Goal: Information Seeking & Learning: Learn about a topic

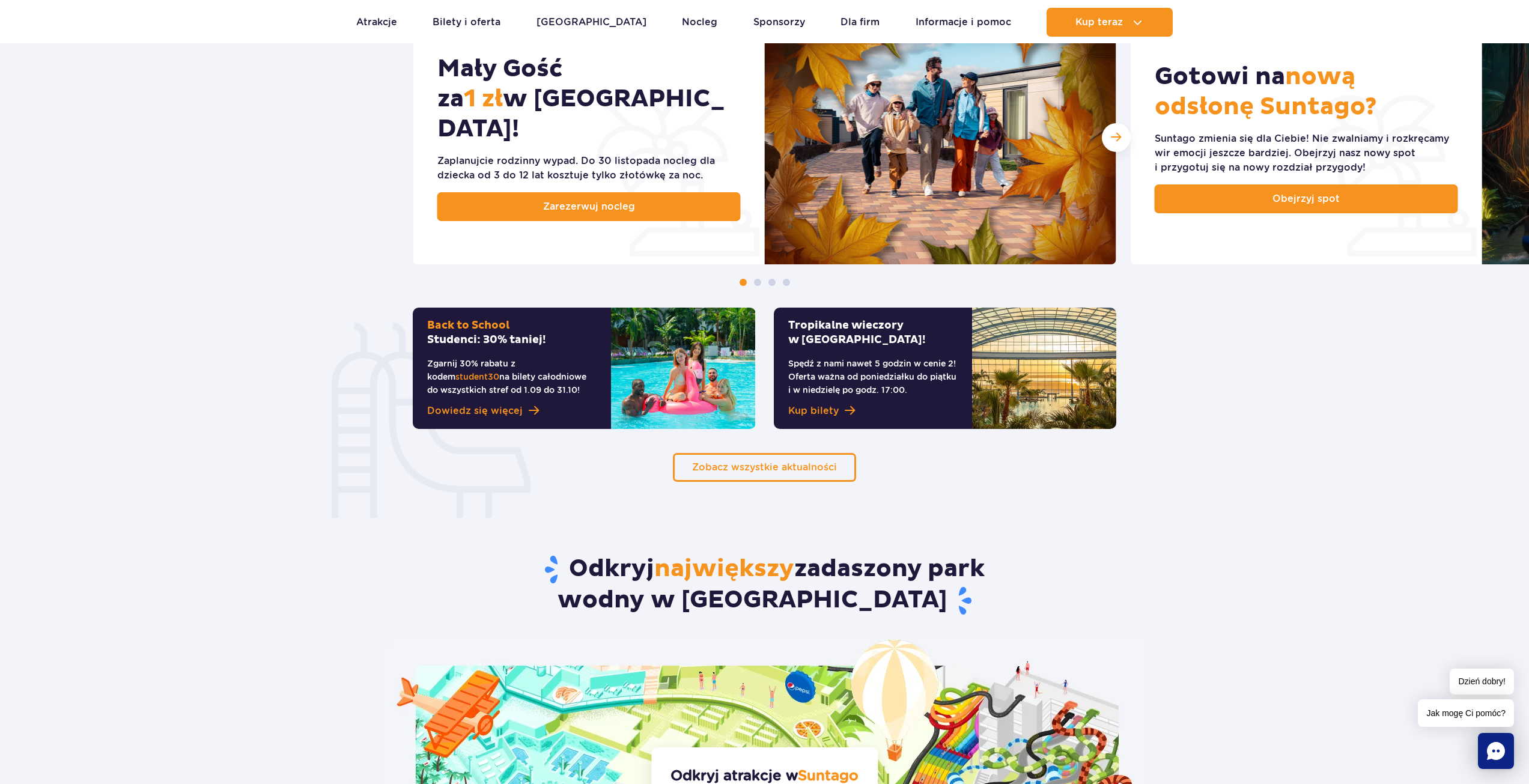
scroll to position [661, 0]
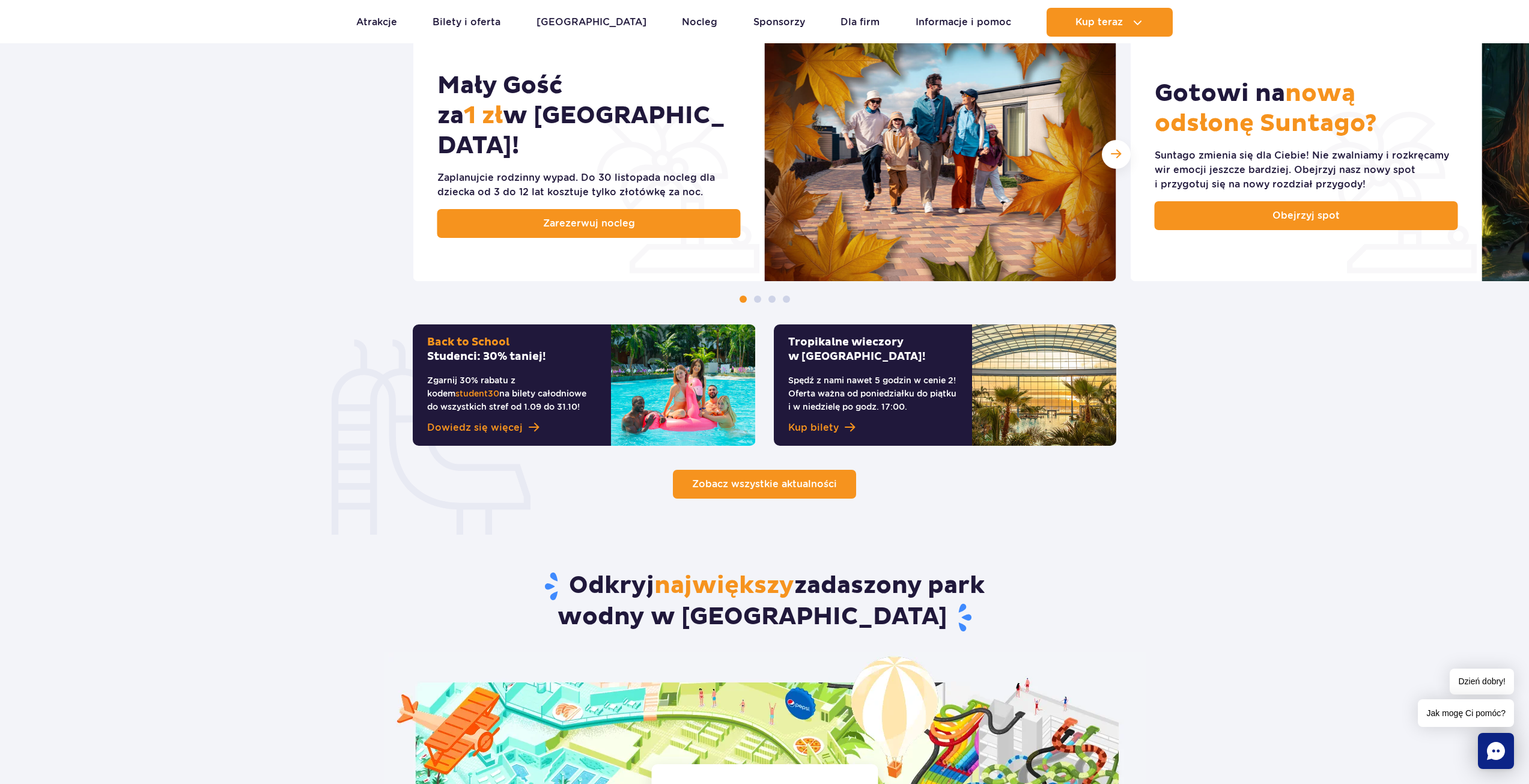
click at [777, 485] on span "Zobacz wszystkie aktualności" at bounding box center [764, 483] width 145 height 11
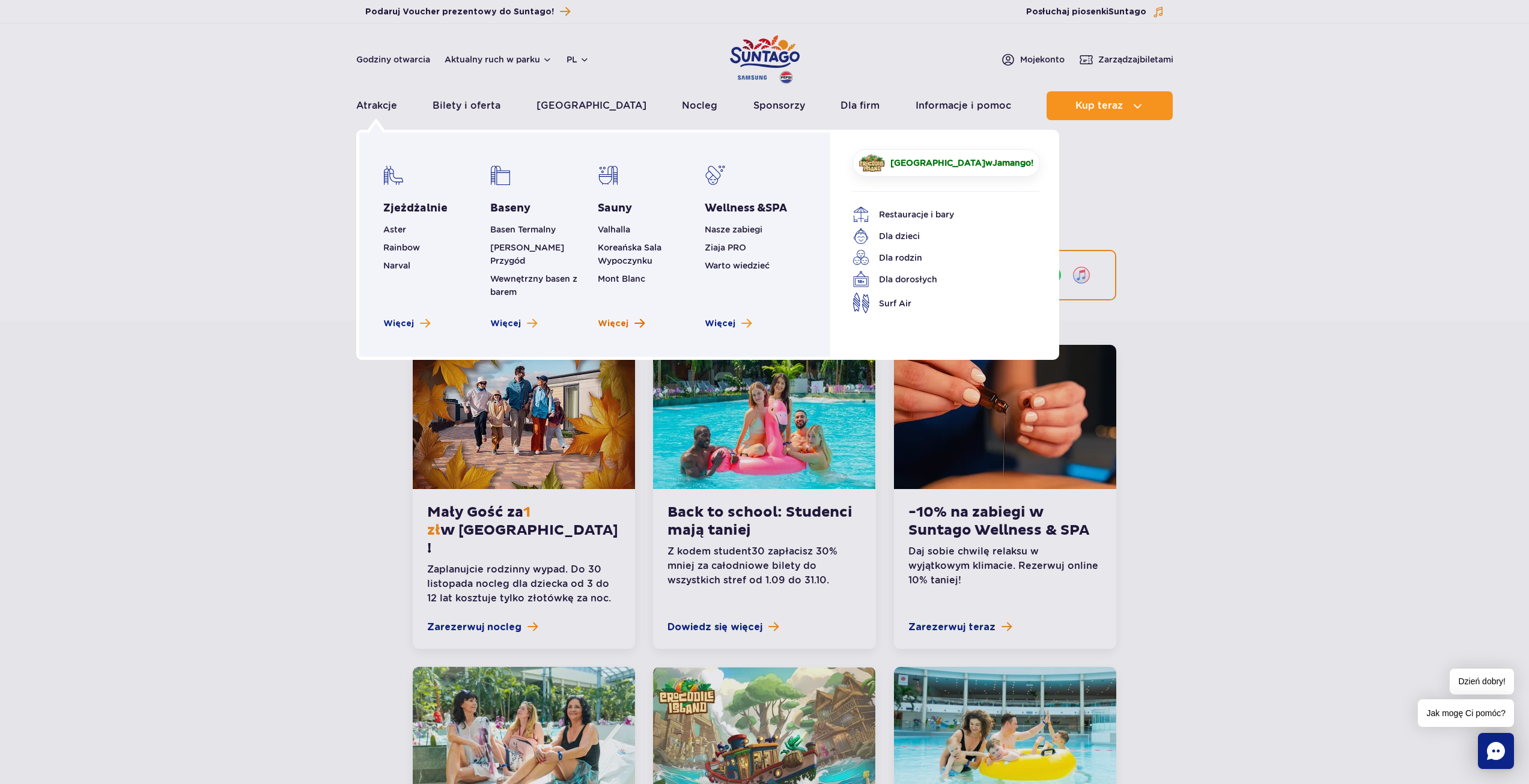
click at [612, 318] on span "Więcej" at bounding box center [613, 323] width 30 height 12
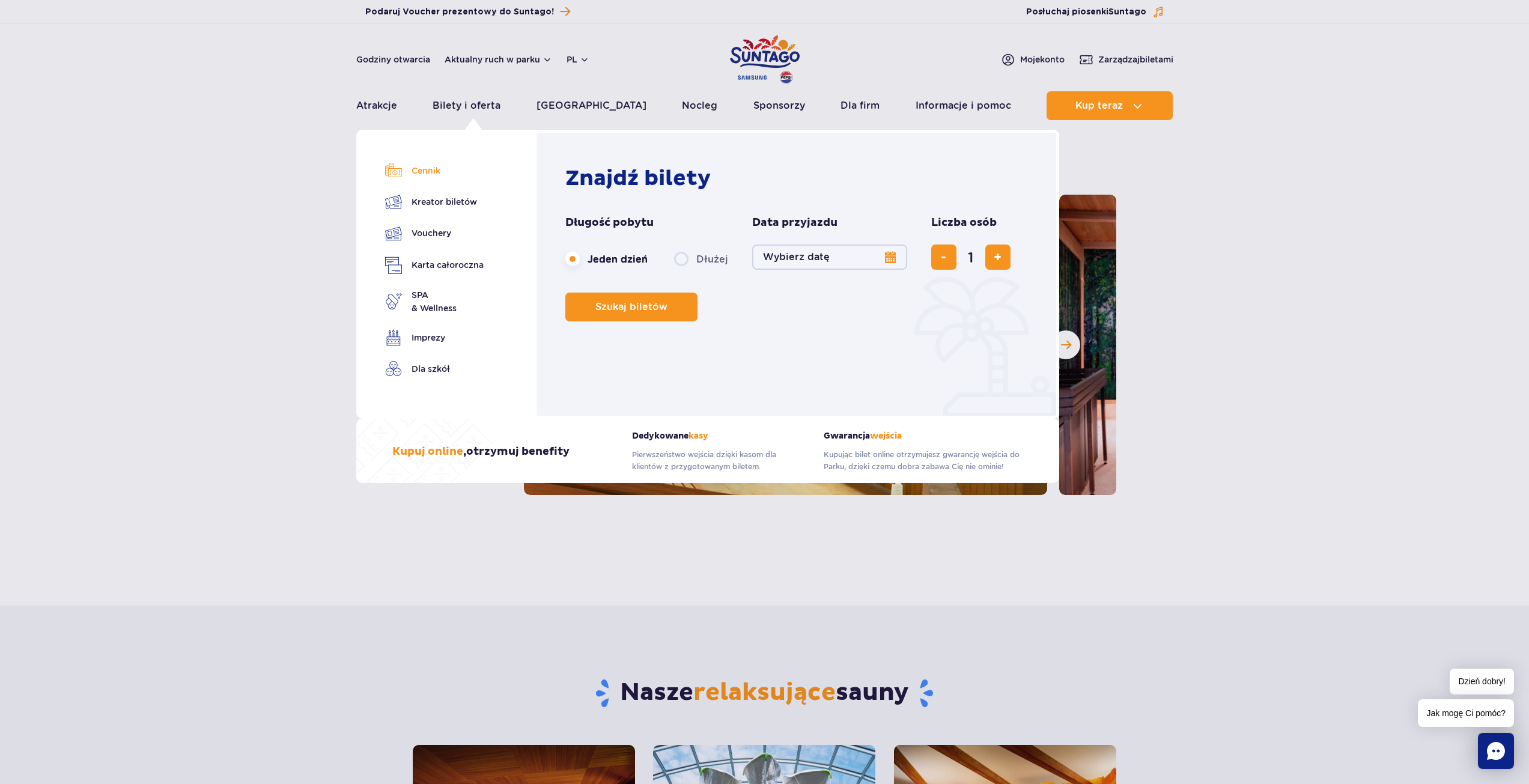
click at [429, 170] on link "Cennik" at bounding box center [434, 170] width 99 height 17
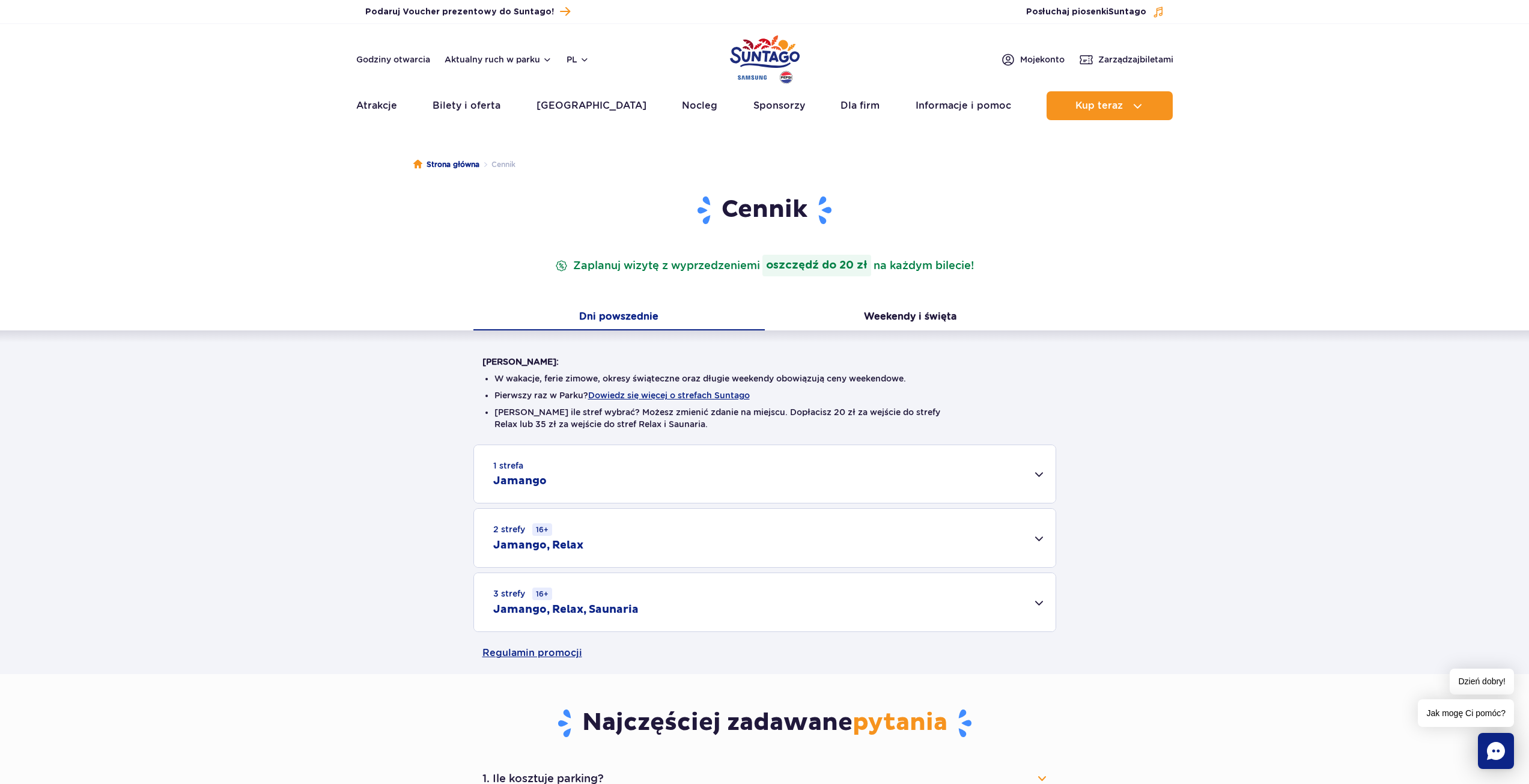
click at [1032, 602] on div "3 strefy 16+ Jamango, Relax, Saunaria" at bounding box center [765, 602] width 582 height 58
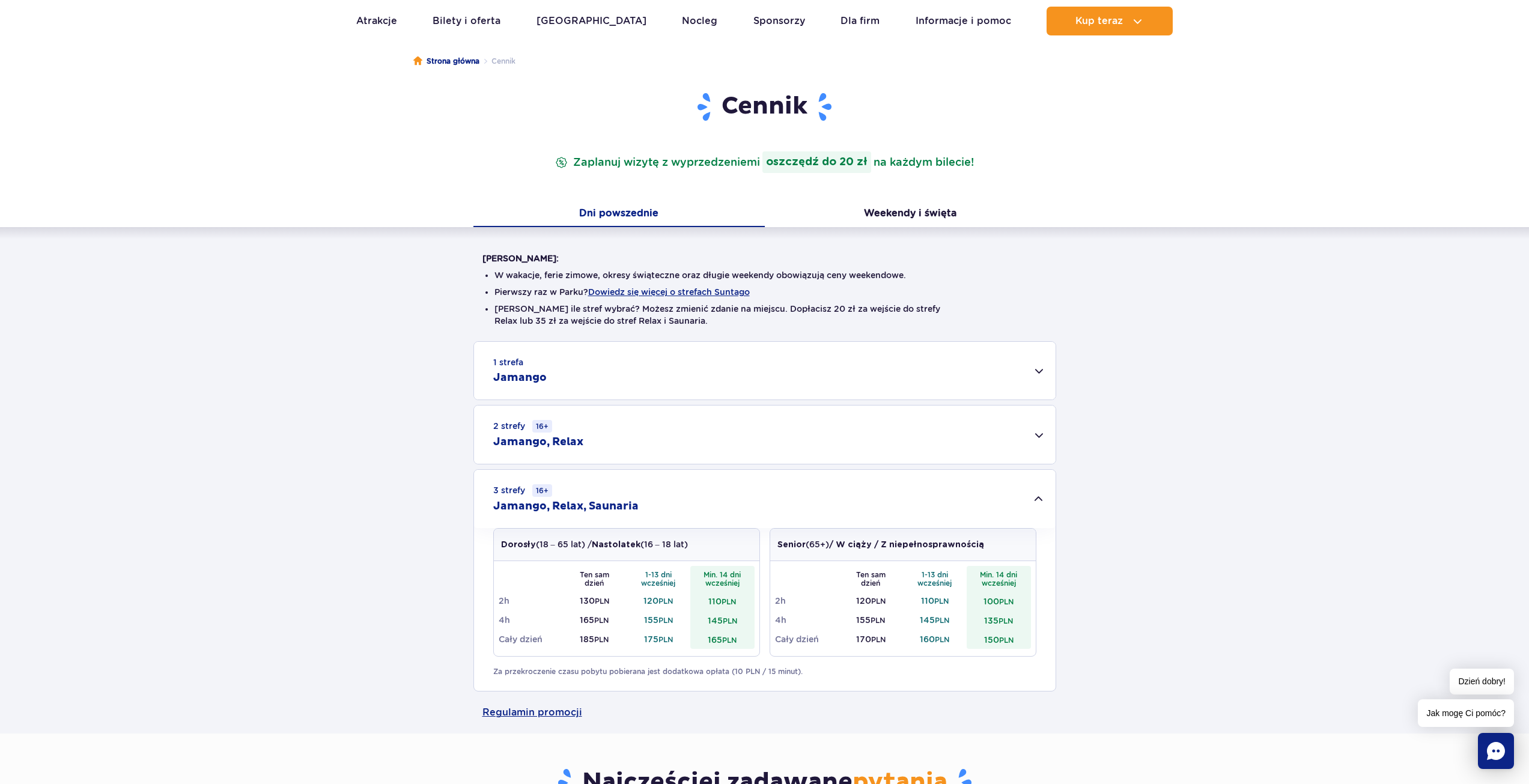
scroll to position [180, 0]
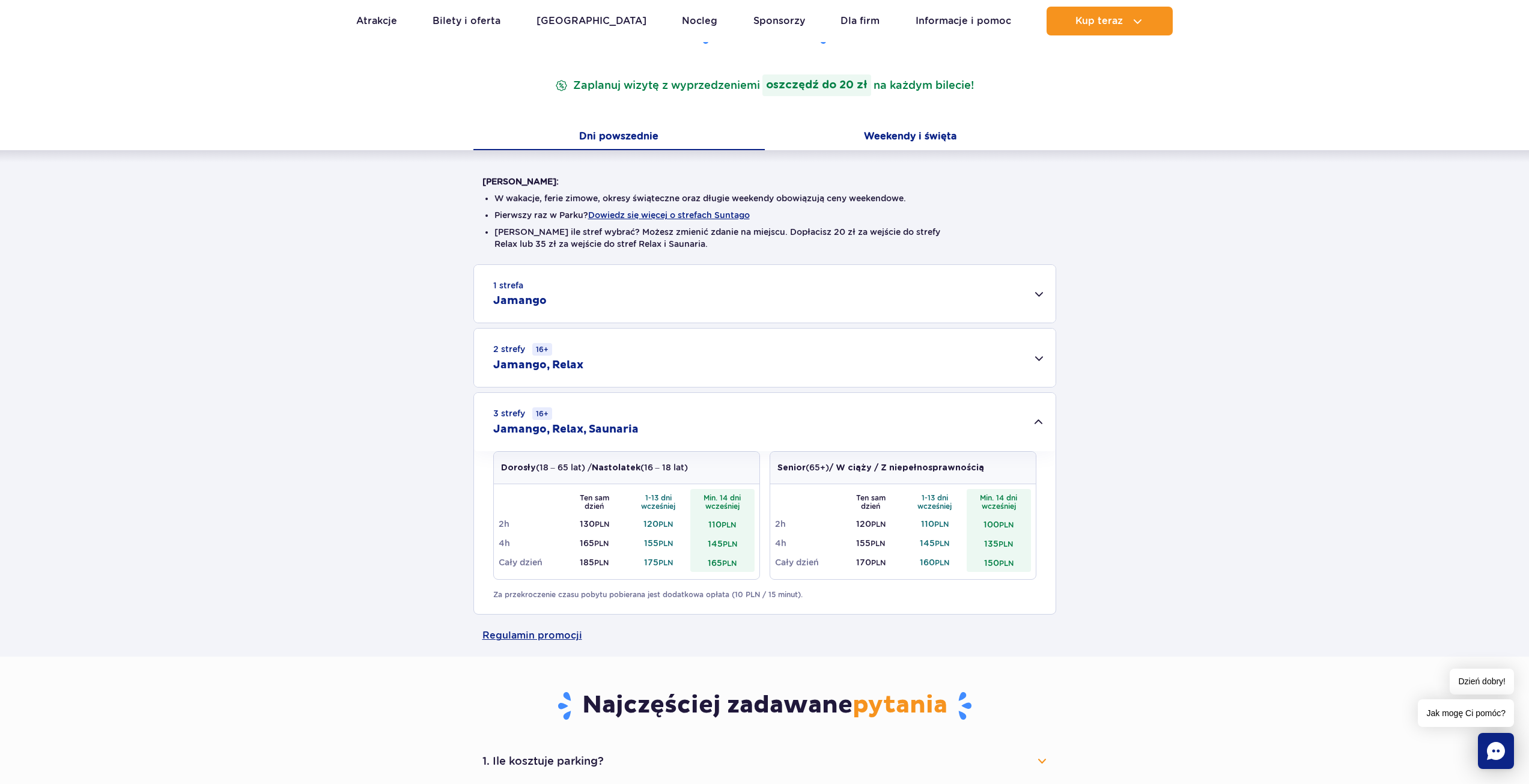
click at [915, 137] on button "Weekendy i święta" at bounding box center [910, 137] width 291 height 25
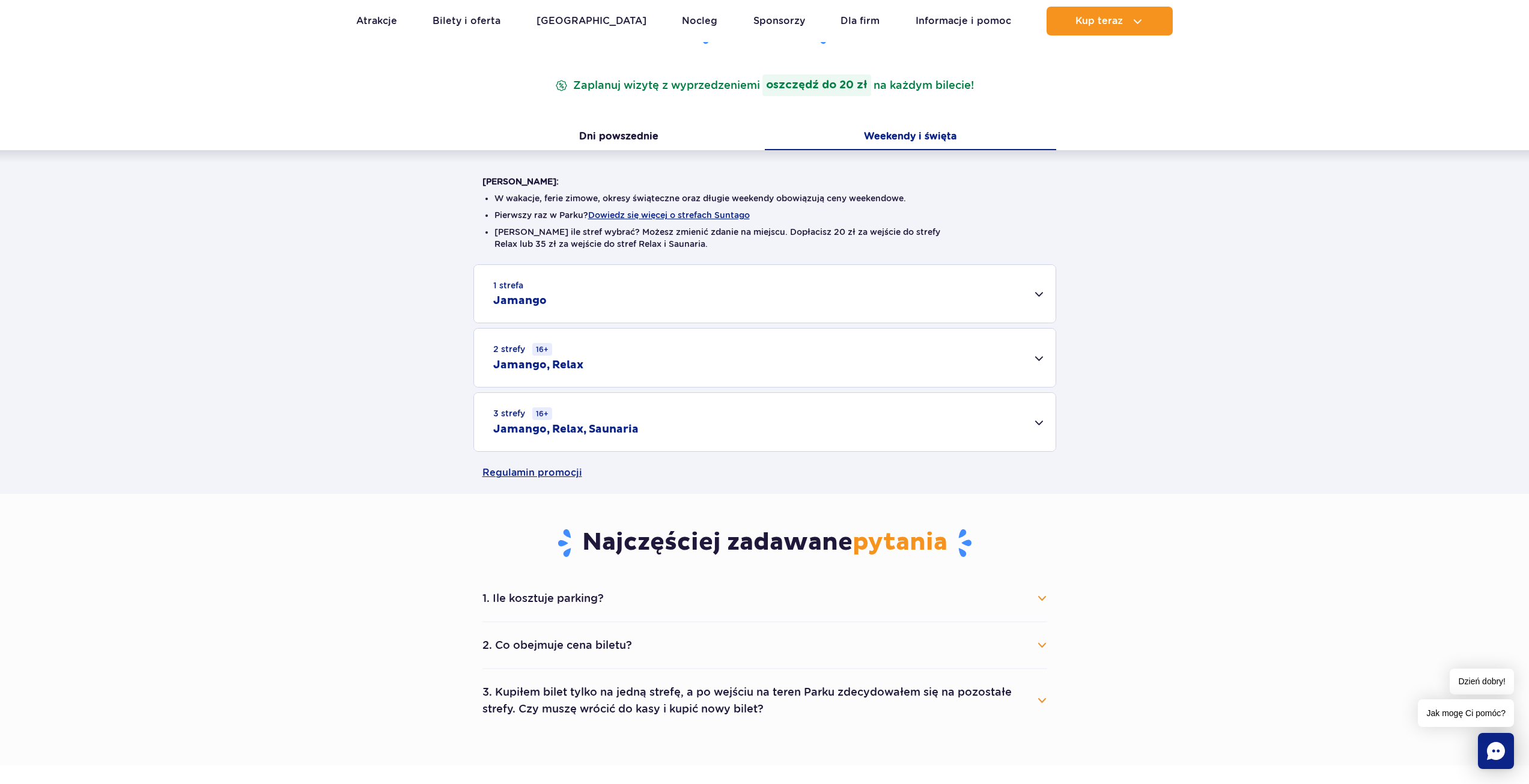
click at [819, 422] on div "3 strefy 16+ Jamango, Relax, Saunaria" at bounding box center [765, 422] width 582 height 58
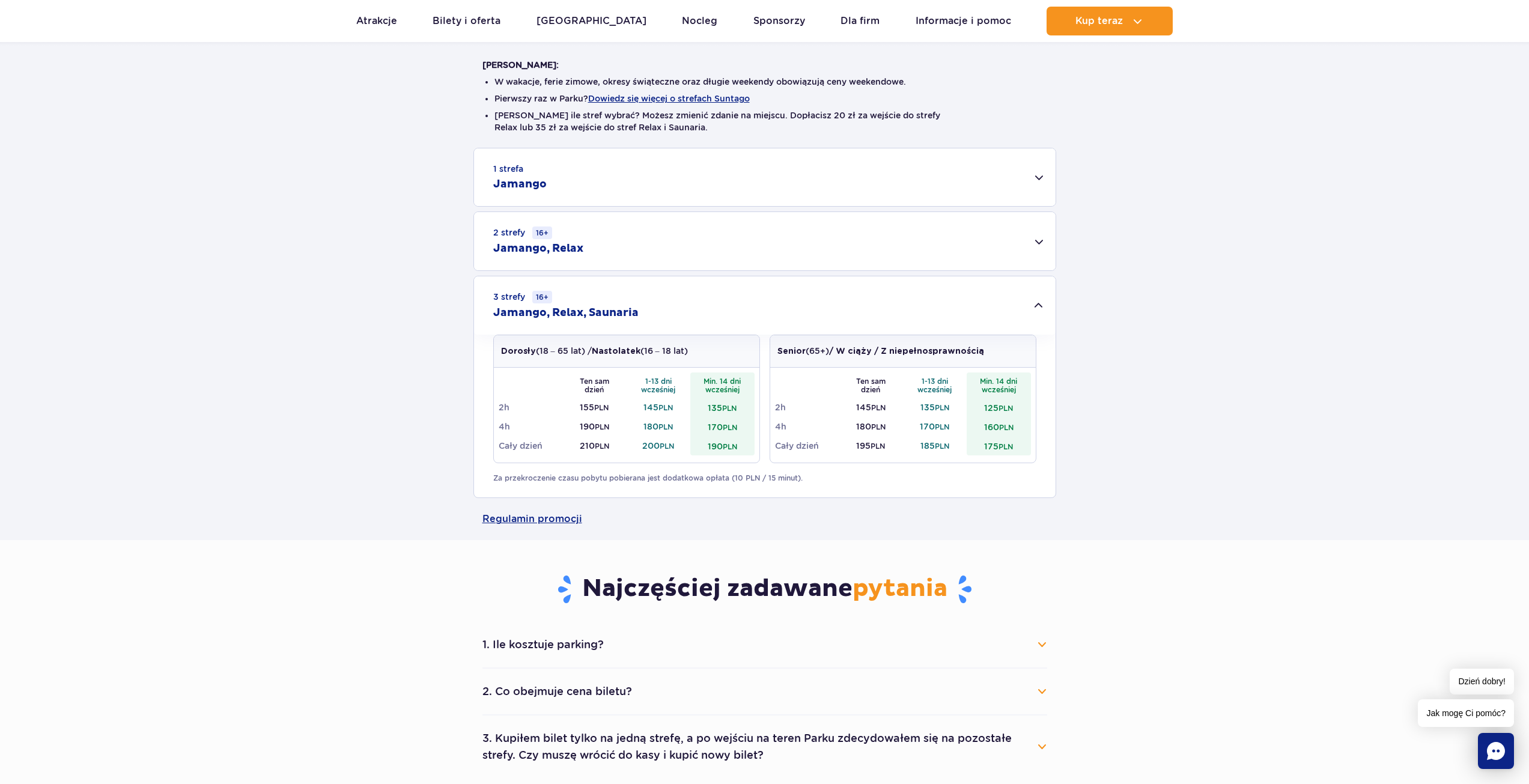
scroll to position [360, 0]
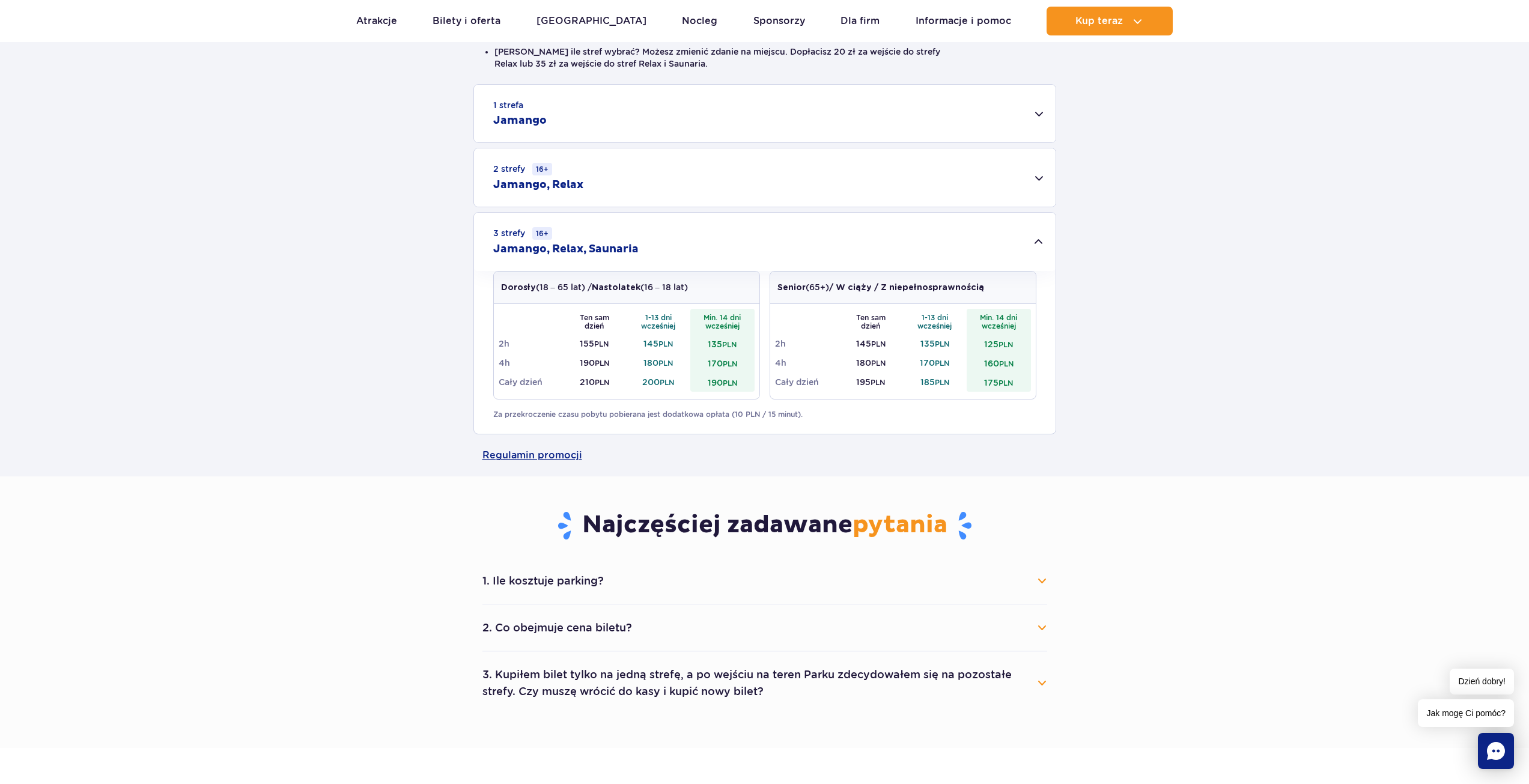
click at [1043, 581] on button "1. Ile kosztuje parking?" at bounding box center [765, 581] width 565 height 27
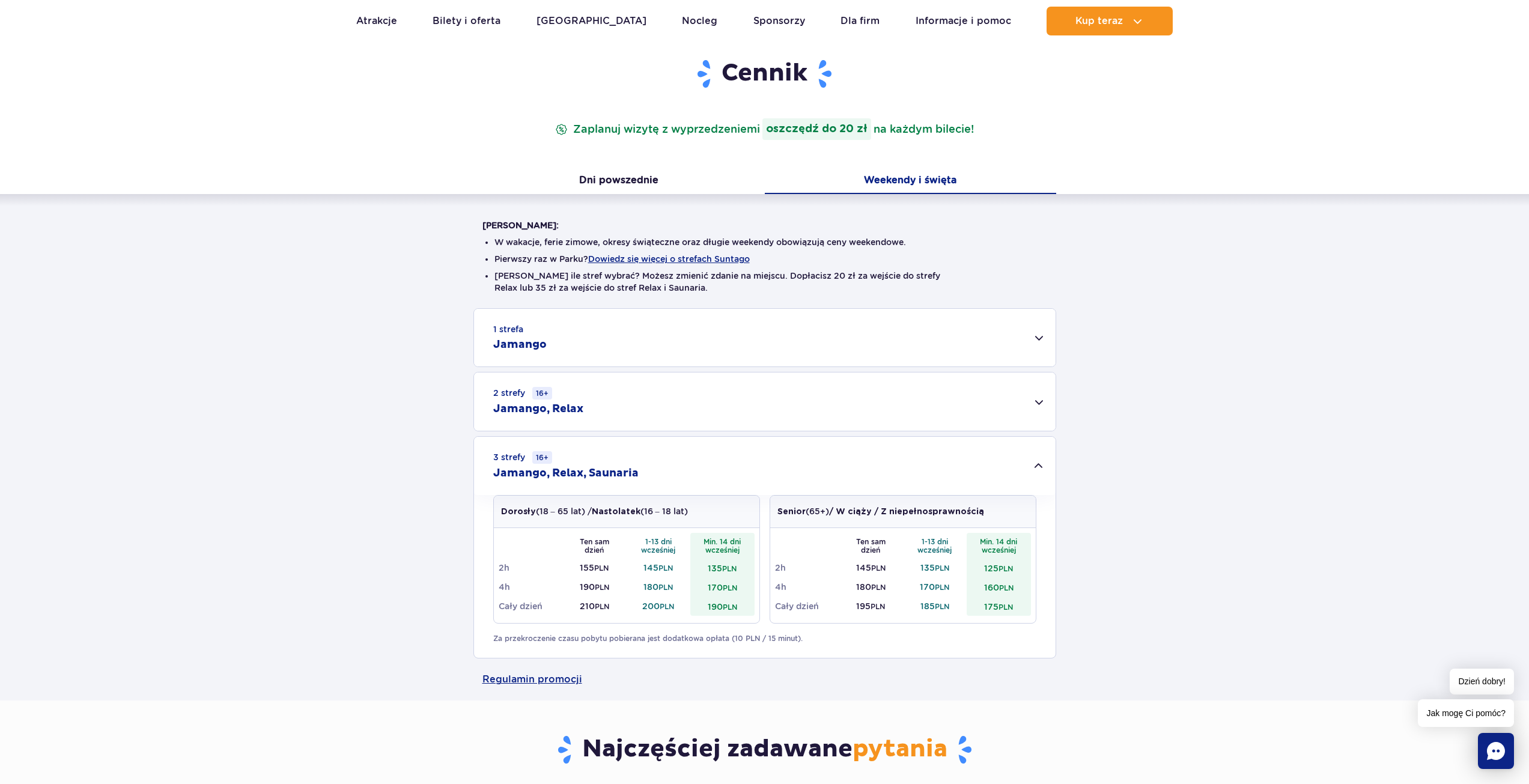
scroll to position [180, 0]
